Goal: Navigation & Orientation: Find specific page/section

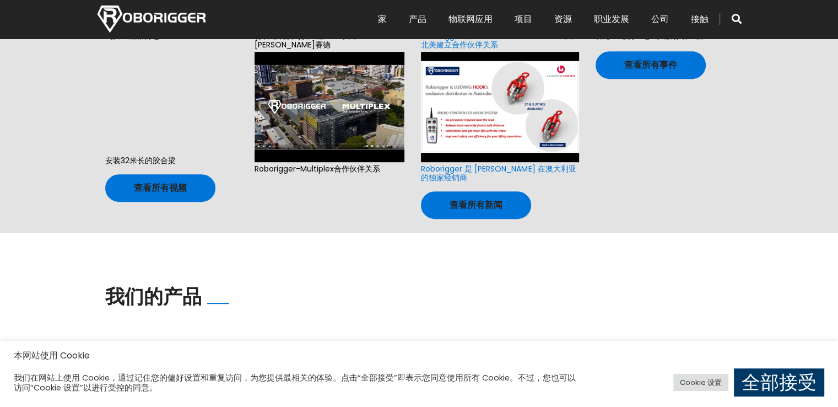
scroll to position [551, 0]
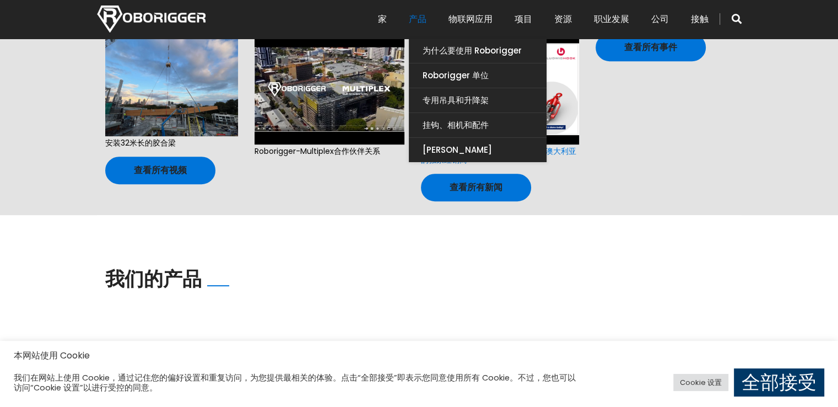
click at [420, 25] on link "产品" at bounding box center [418, 19] width 18 height 34
click at [410, 15] on font "产品" at bounding box center [418, 19] width 18 height 13
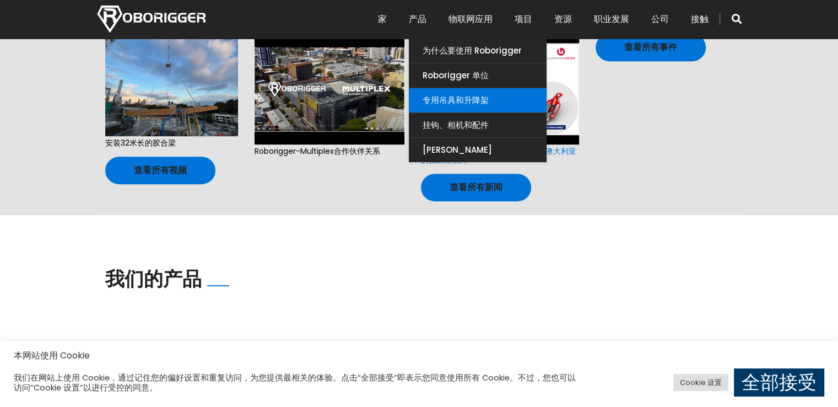
click at [444, 106] on link "专用吊具和升降架" at bounding box center [478, 100] width 138 height 24
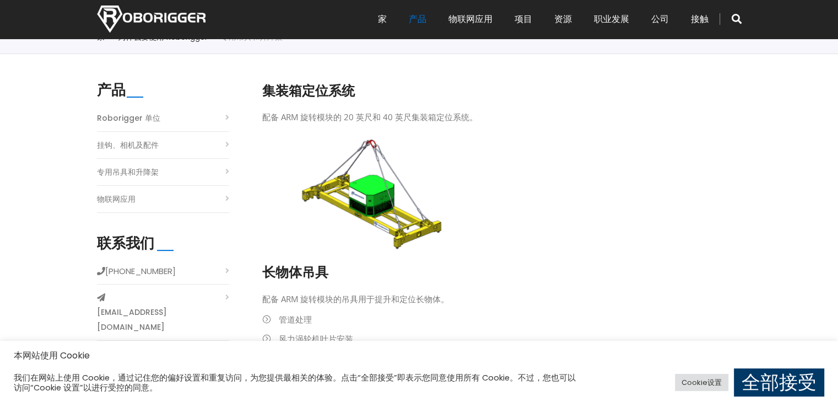
scroll to position [276, 0]
click at [157, 195] on li "物联网应用" at bounding box center [163, 202] width 132 height 21
drag, startPoint x: 157, startPoint y: 195, endPoint x: 148, endPoint y: 196, distance: 8.4
click at [155, 195] on li "物联网应用" at bounding box center [163, 202] width 132 height 21
click at [148, 171] on font "专用吊具和升降架" at bounding box center [128, 172] width 62 height 11
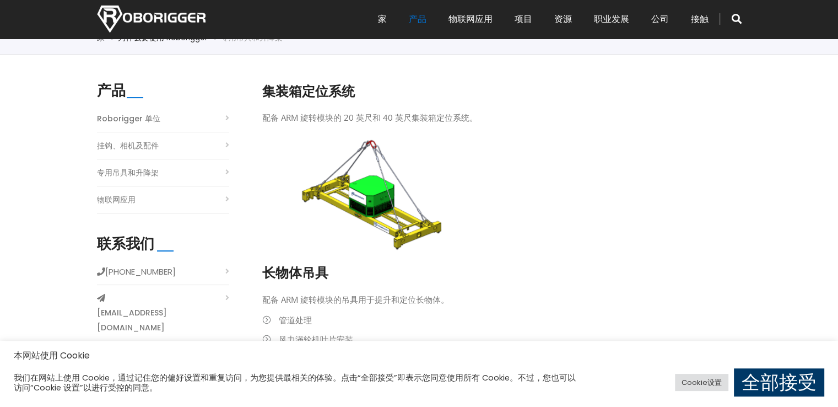
scroll to position [332, 0]
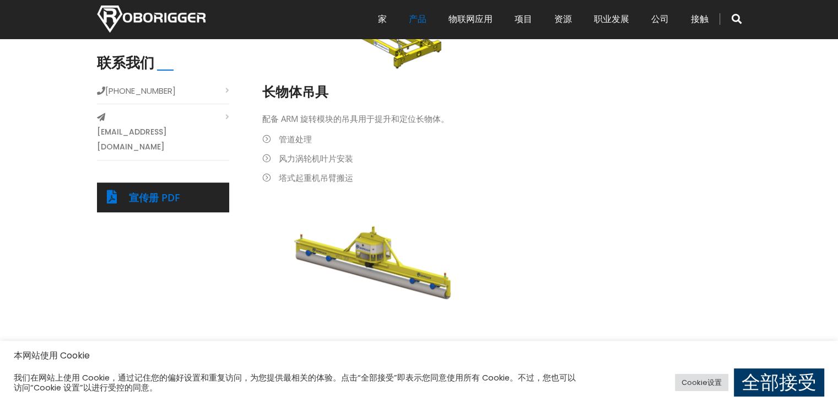
scroll to position [606, 0]
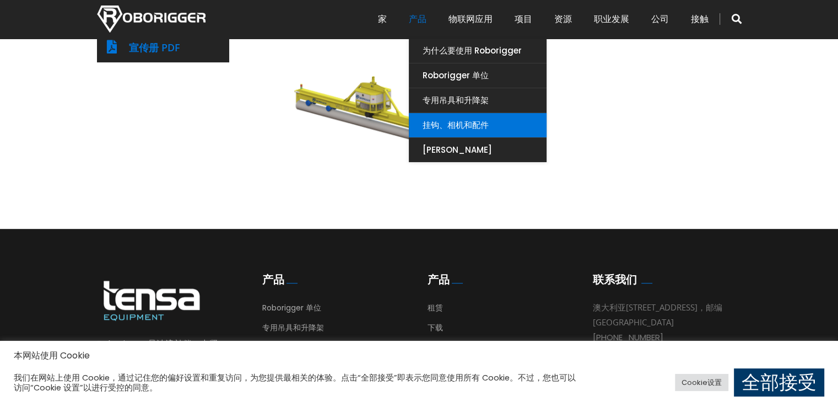
click at [463, 115] on link "挂钩、相机和配件" at bounding box center [478, 125] width 138 height 24
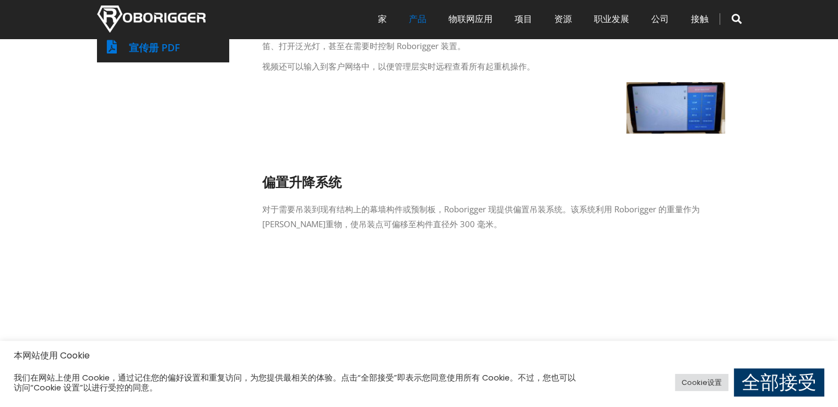
scroll to position [882, 0]
